Goal: Information Seeking & Learning: Learn about a topic

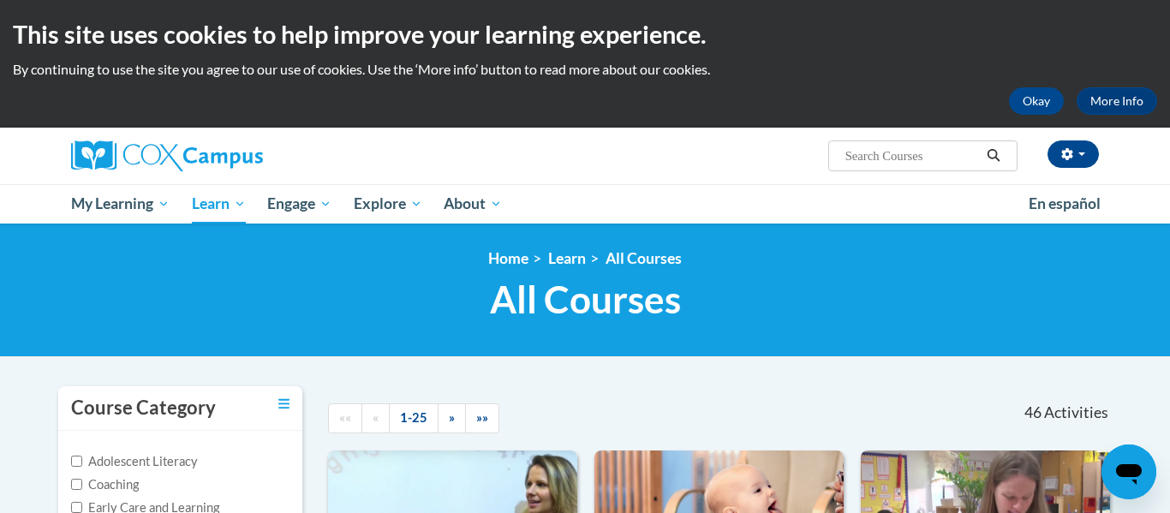
click at [941, 153] on input "Search..." at bounding box center [912, 156] width 137 height 21
type input "transforming"
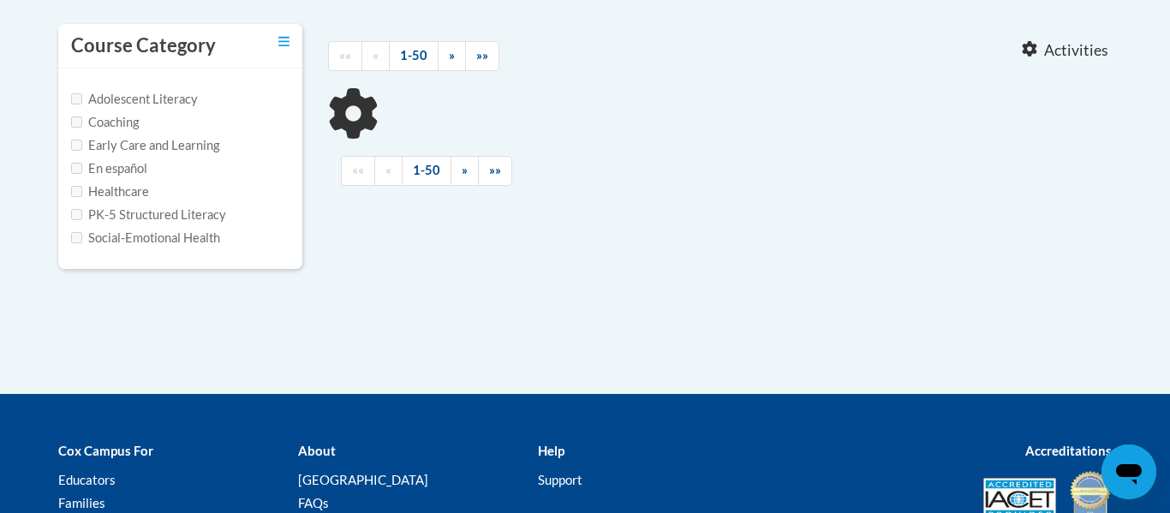
type input "transforming"
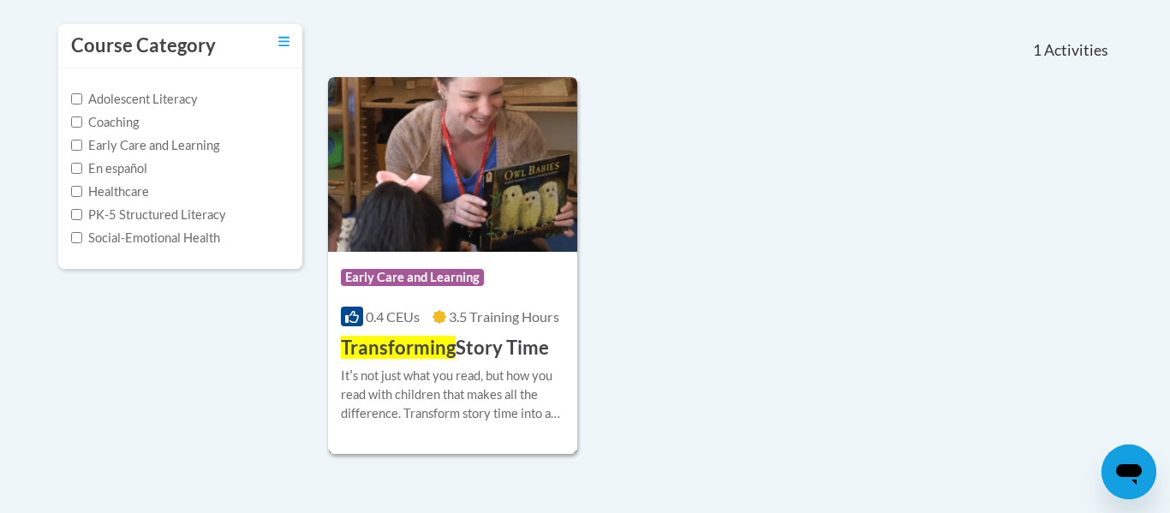
click at [448, 353] on span "Transforming" at bounding box center [398, 347] width 115 height 23
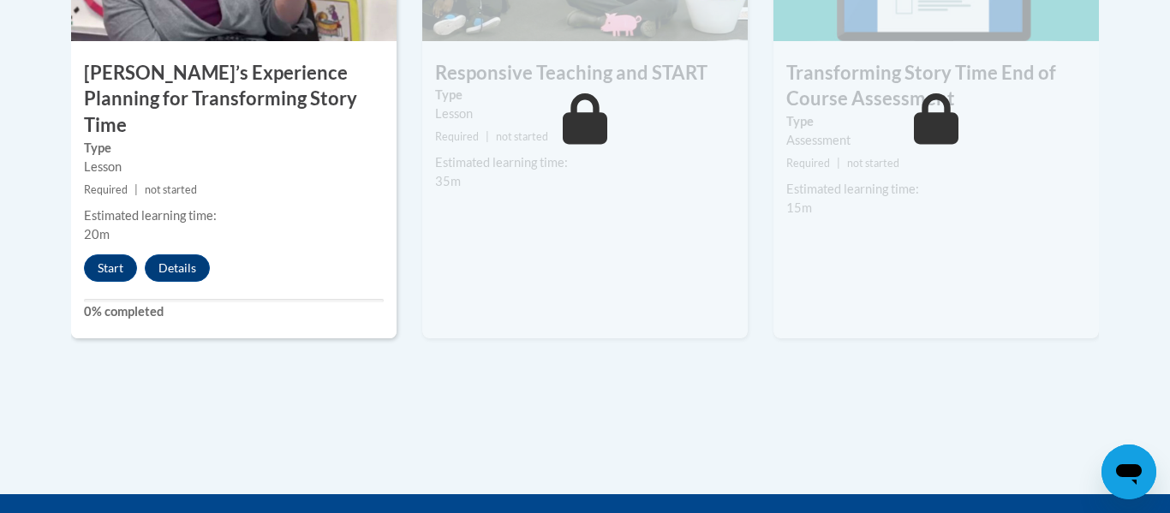
scroll to position [1672, 0]
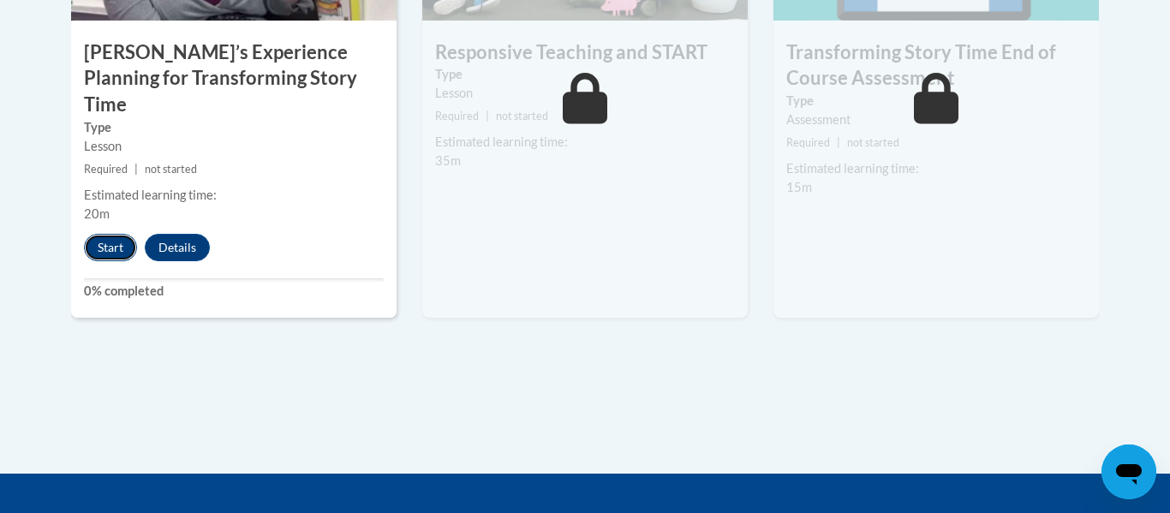
click at [101, 234] on button "Start" at bounding box center [110, 247] width 53 height 27
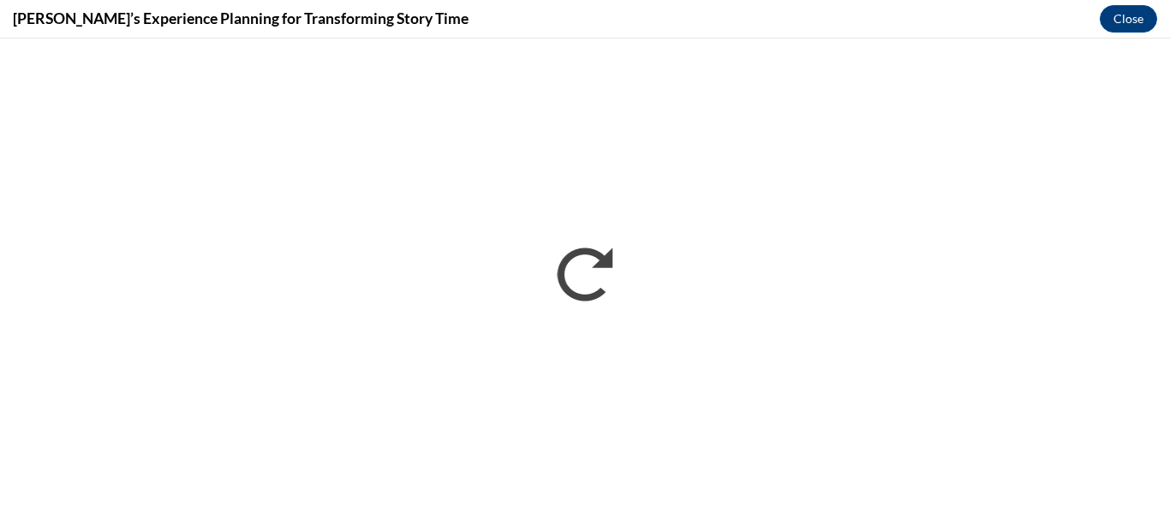
scroll to position [0, 0]
